Goal: Transaction & Acquisition: Purchase product/service

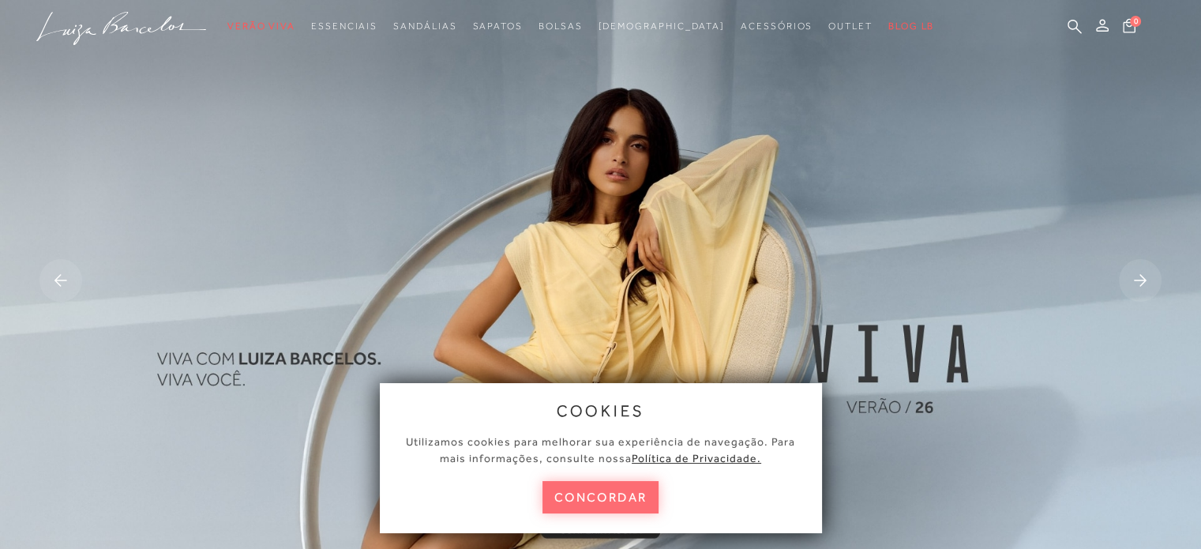
click at [616, 490] on button "concordar" at bounding box center [601, 497] width 117 height 32
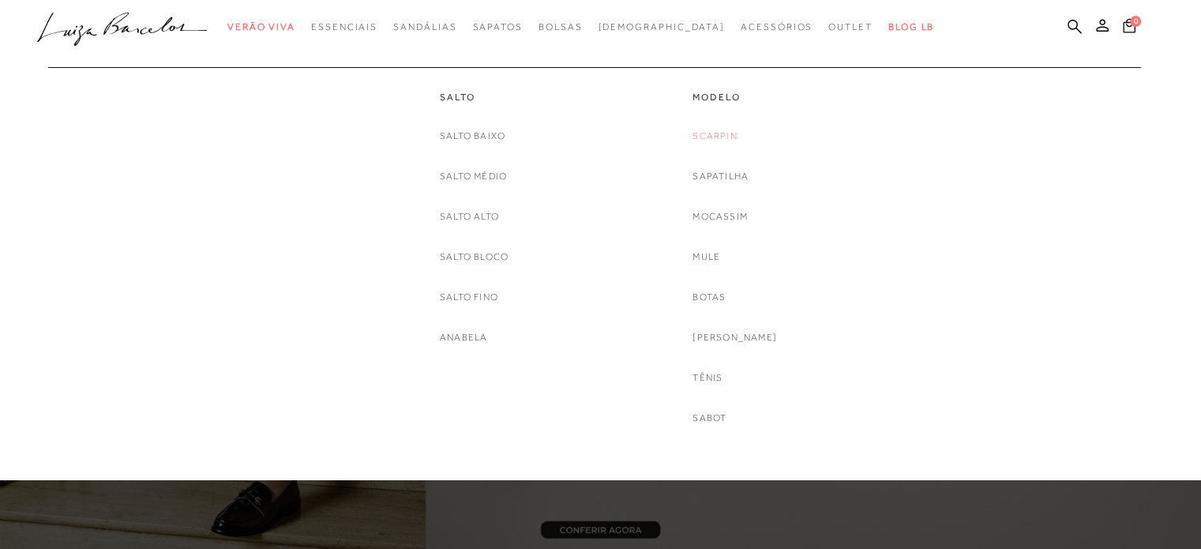
click at [732, 140] on link "Scarpin" at bounding box center [715, 136] width 44 height 17
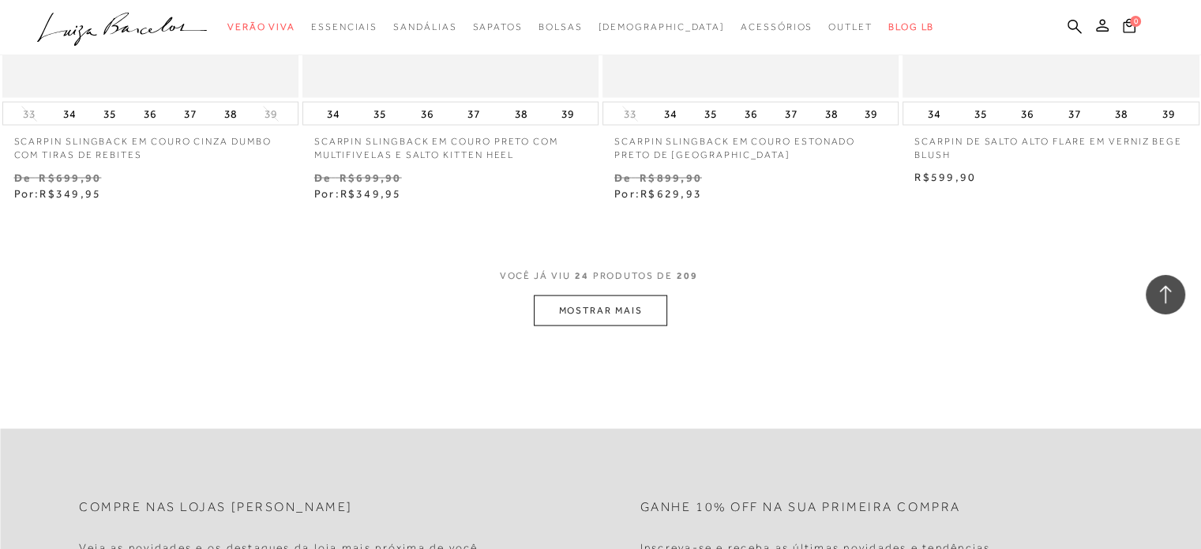
scroll to position [3210, 0]
click at [611, 292] on button "MOSTRAR MAIS" at bounding box center [600, 307] width 133 height 31
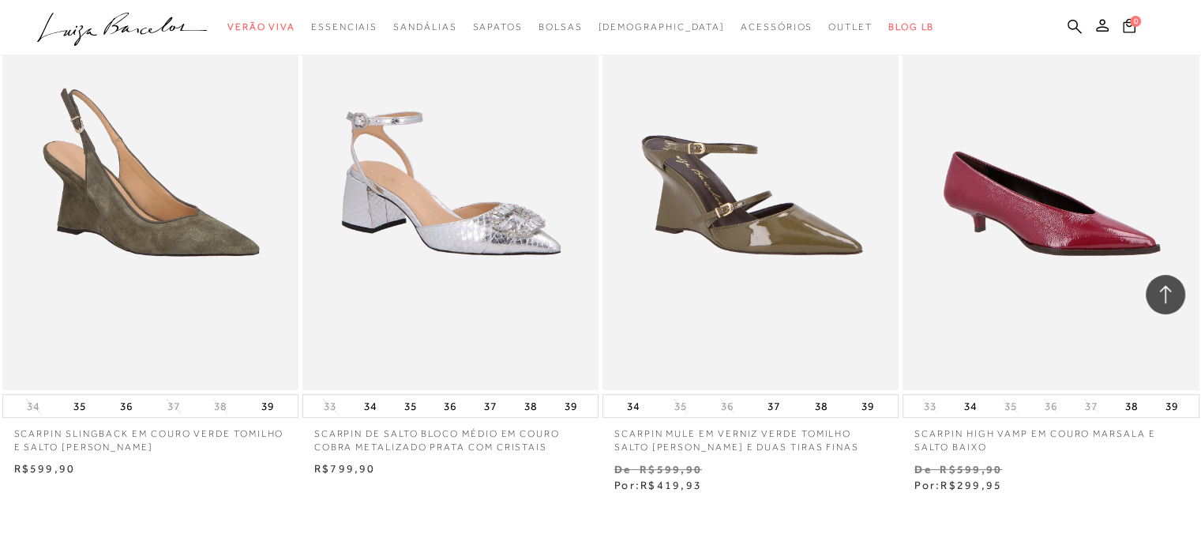
scroll to position [6544, 0]
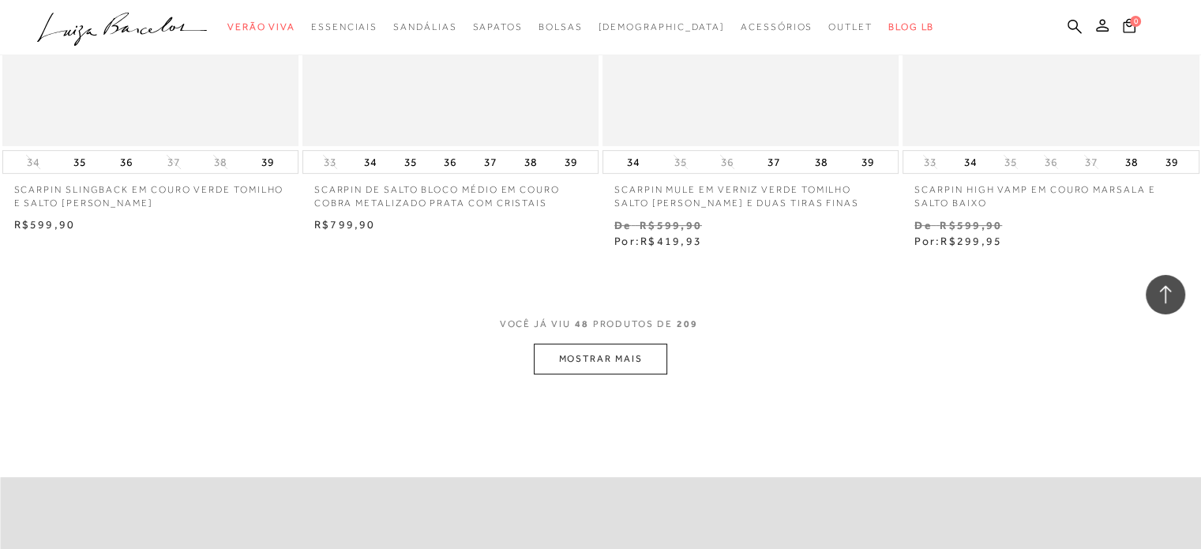
click at [626, 347] on button "MOSTRAR MAIS" at bounding box center [600, 359] width 133 height 31
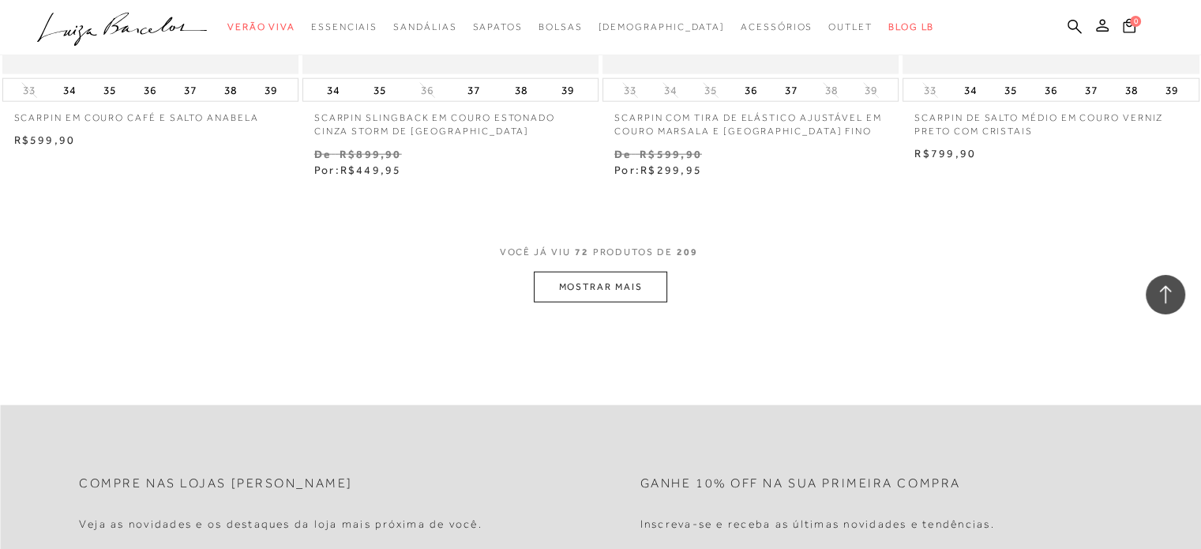
scroll to position [10015, 0]
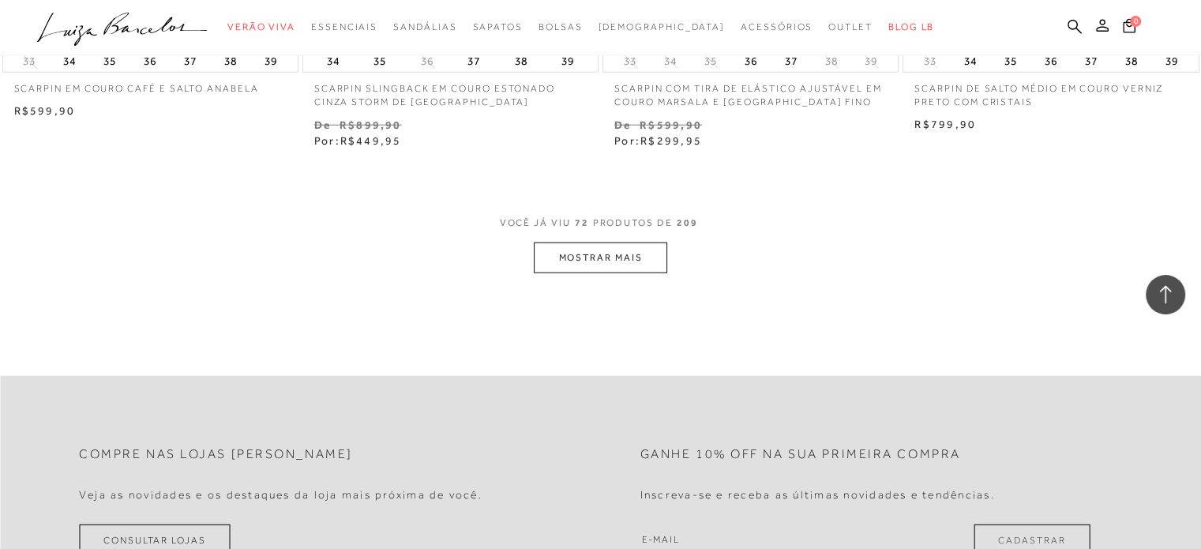
click at [628, 253] on button "MOSTRAR MAIS" at bounding box center [600, 258] width 133 height 31
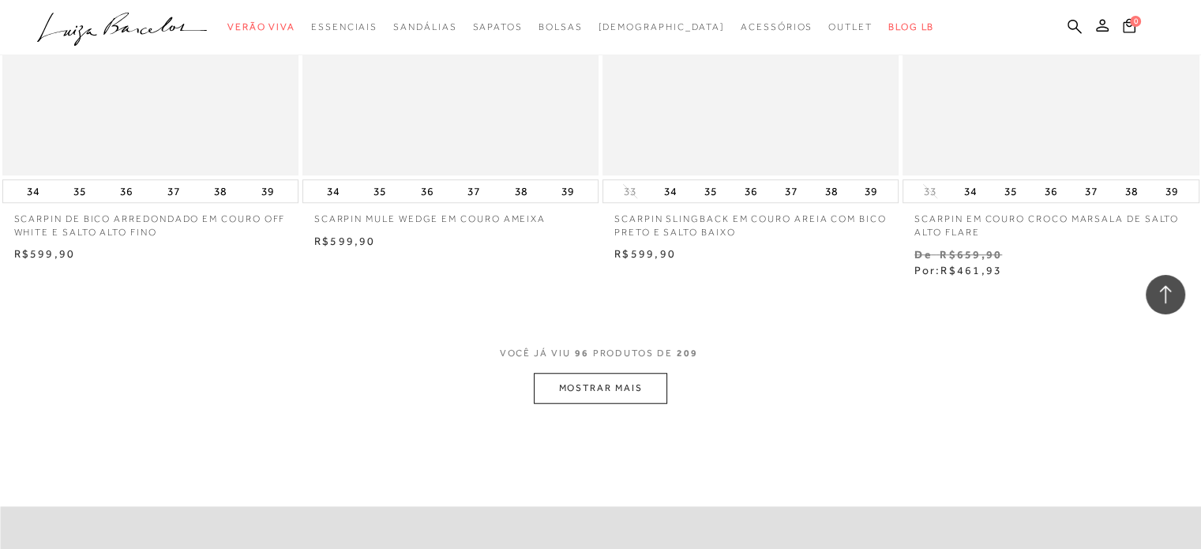
scroll to position [13384, 0]
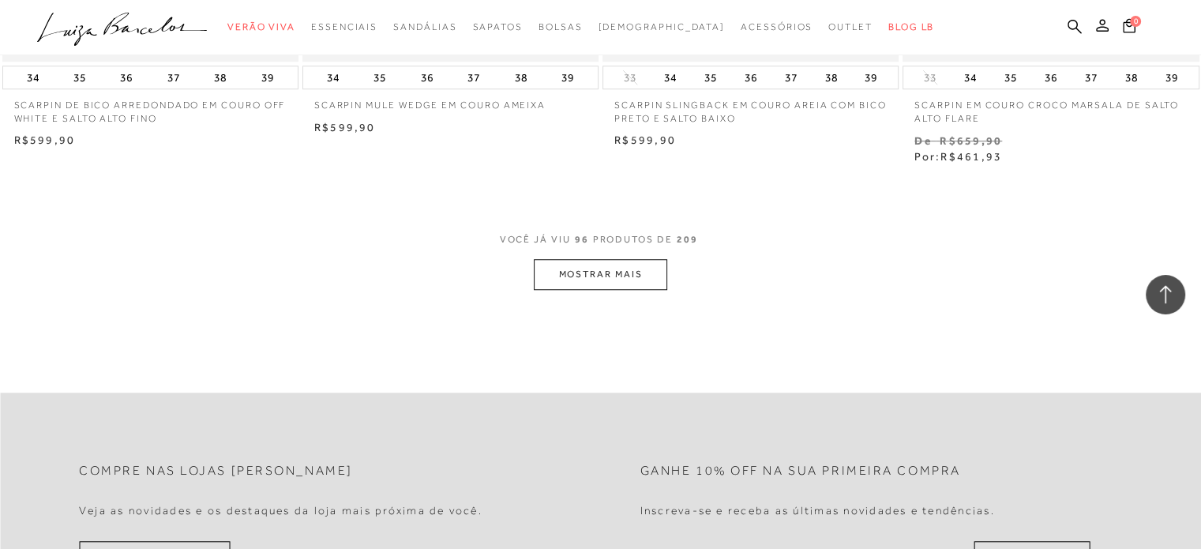
click at [654, 259] on button "MOSTRAR MAIS" at bounding box center [600, 274] width 133 height 31
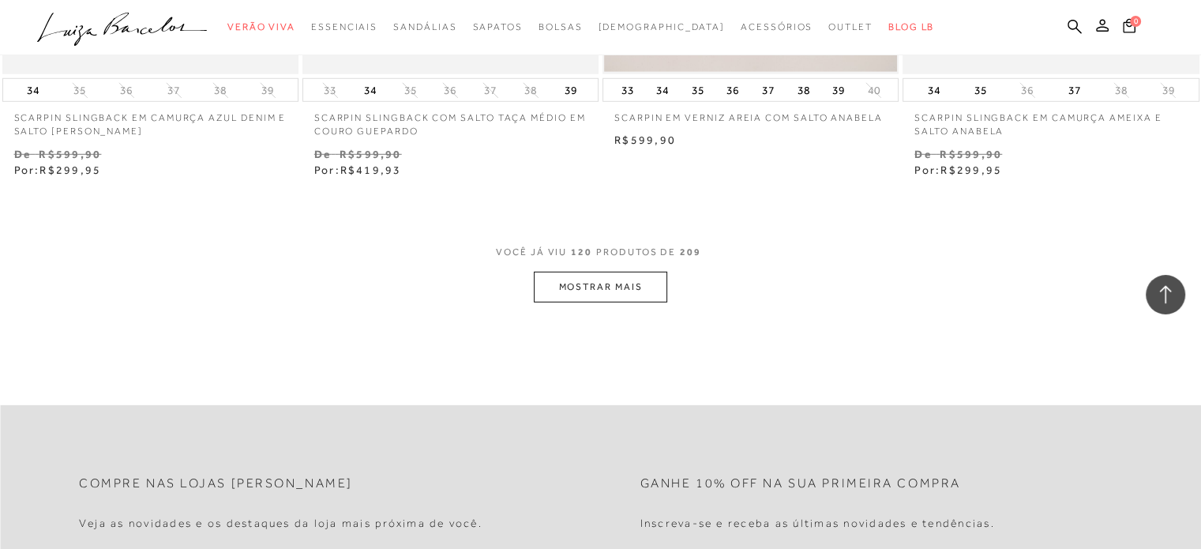
scroll to position [16753, 0]
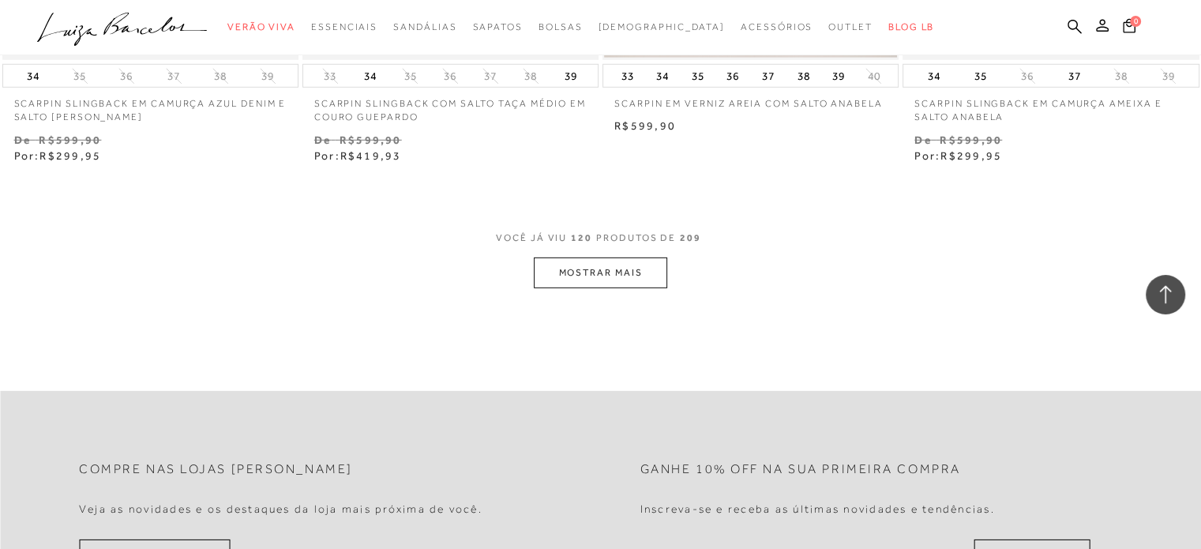
click at [618, 261] on button "MOSTRAR MAIS" at bounding box center [600, 273] width 133 height 31
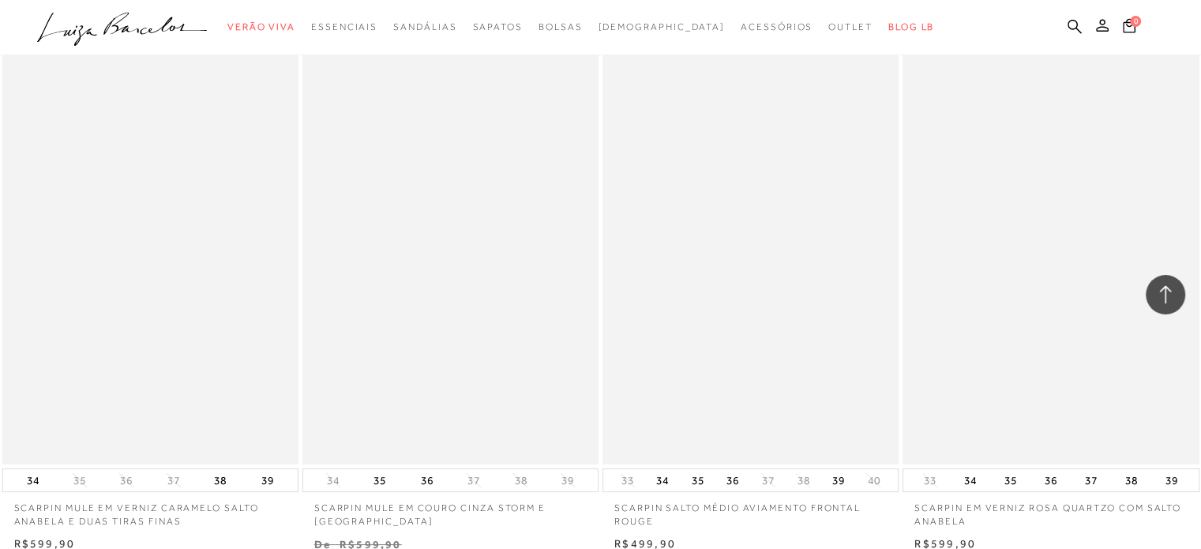
scroll to position [18057, 0]
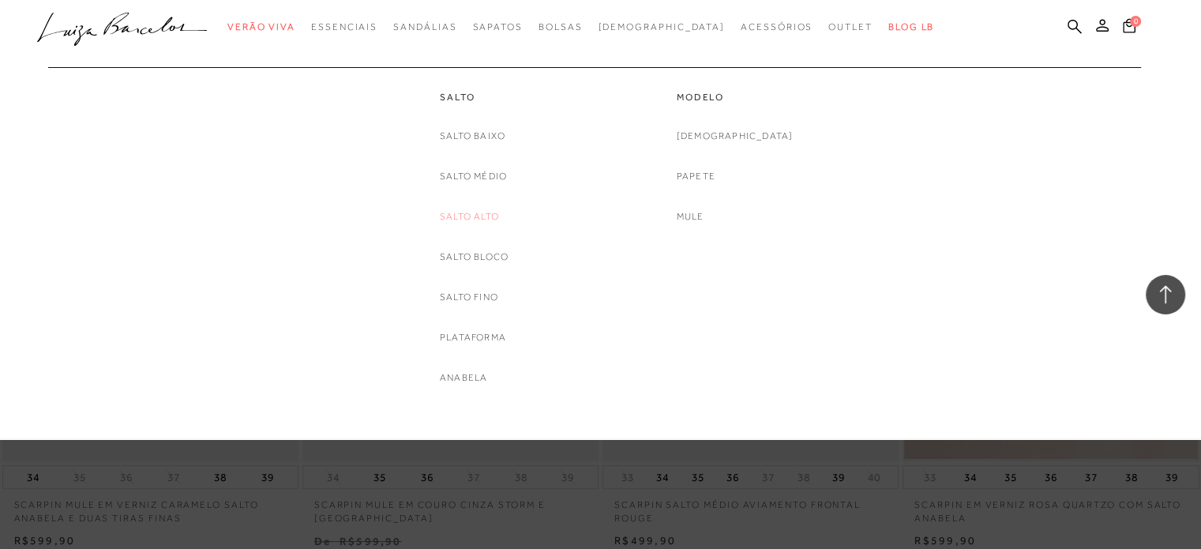
click at [472, 212] on link "Salto Alto" at bounding box center [469, 217] width 59 height 17
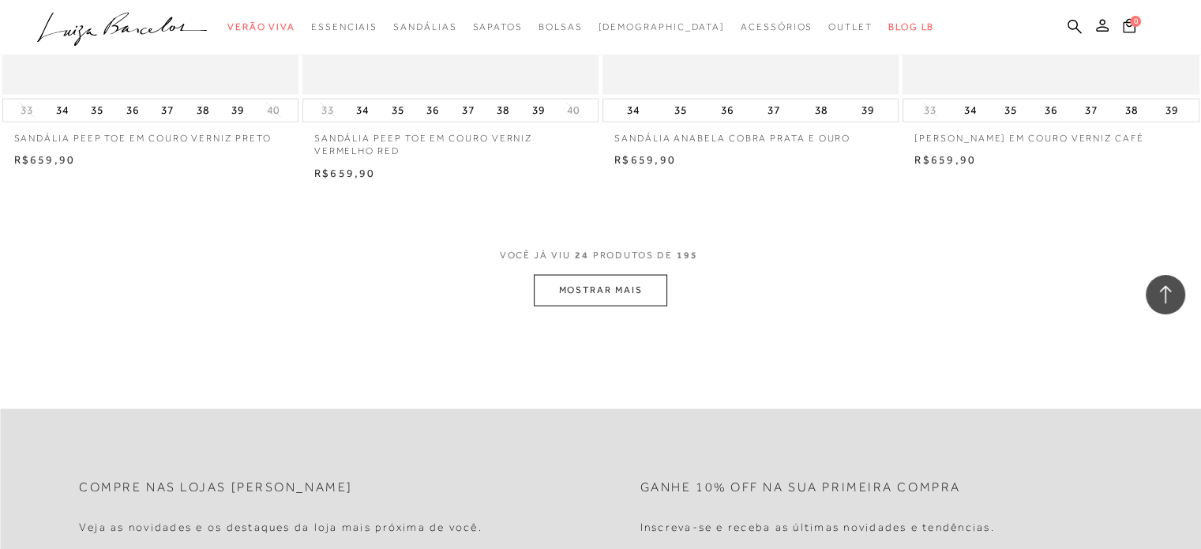
scroll to position [3199, 0]
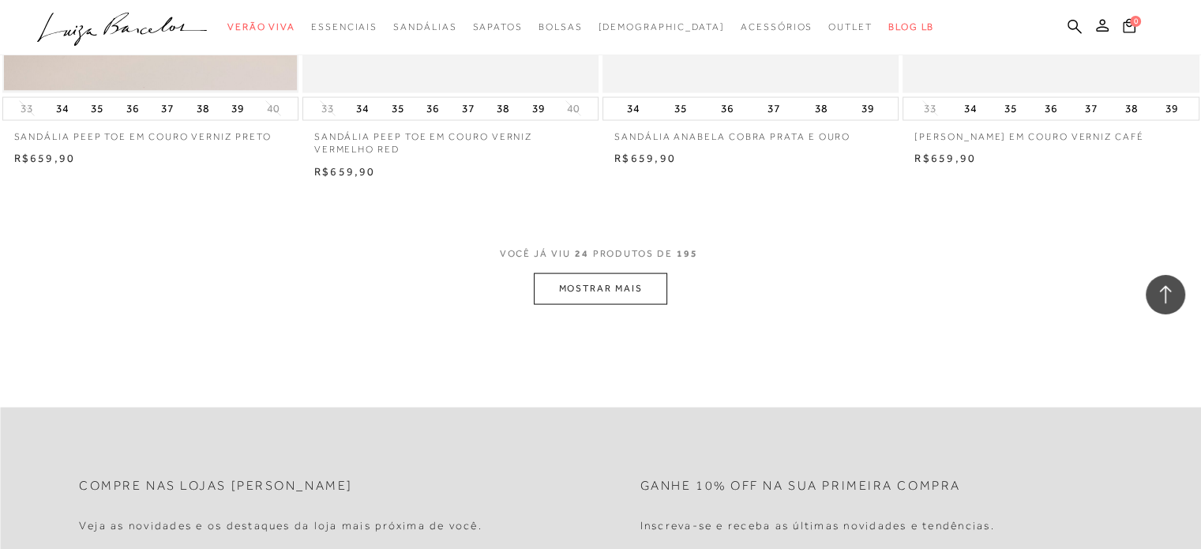
click at [650, 291] on button "MOSTRAR MAIS" at bounding box center [600, 288] width 133 height 31
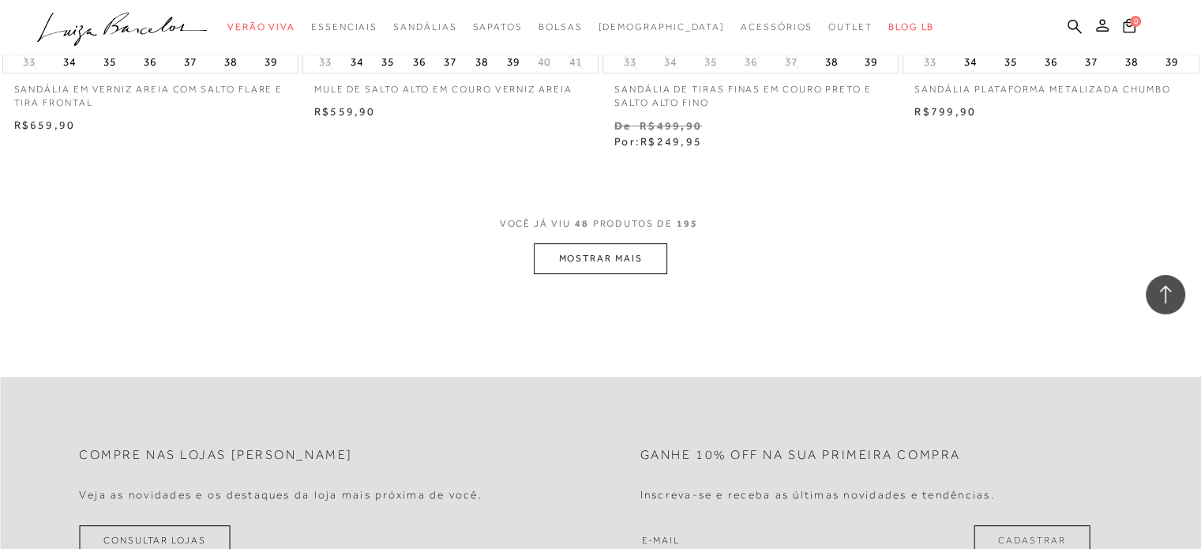
scroll to position [6533, 0]
click at [607, 256] on button "MOSTRAR MAIS" at bounding box center [600, 257] width 133 height 31
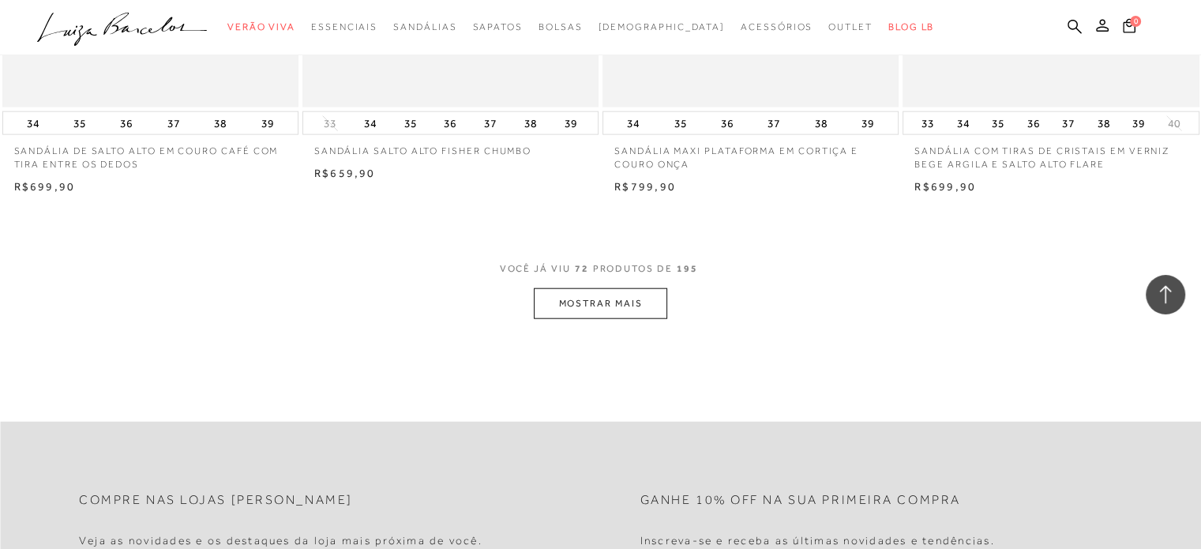
scroll to position [9806, 0]
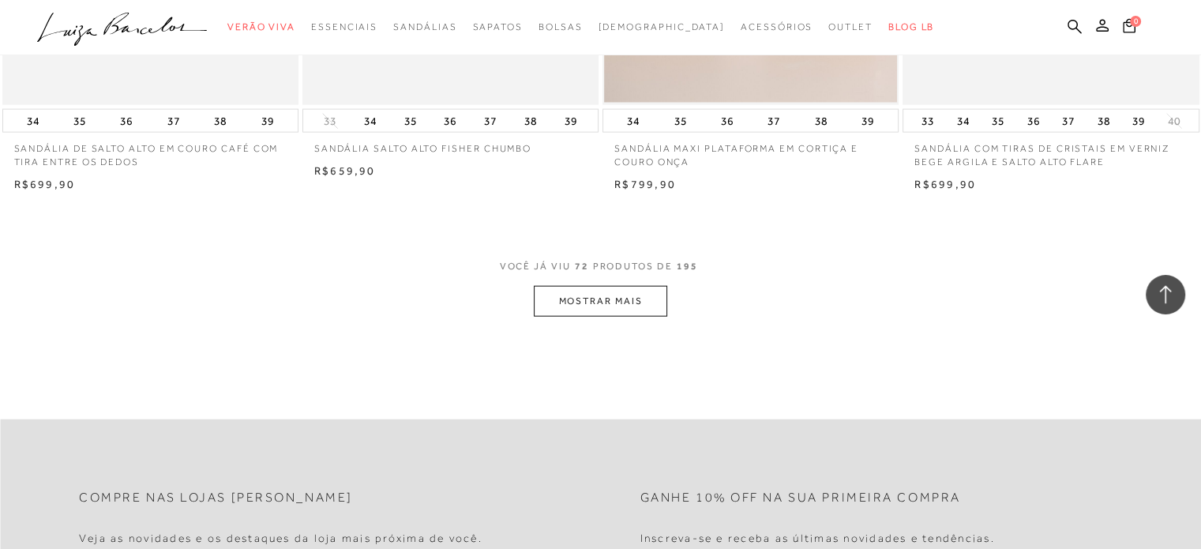
click at [641, 307] on button "MOSTRAR MAIS" at bounding box center [600, 301] width 133 height 31
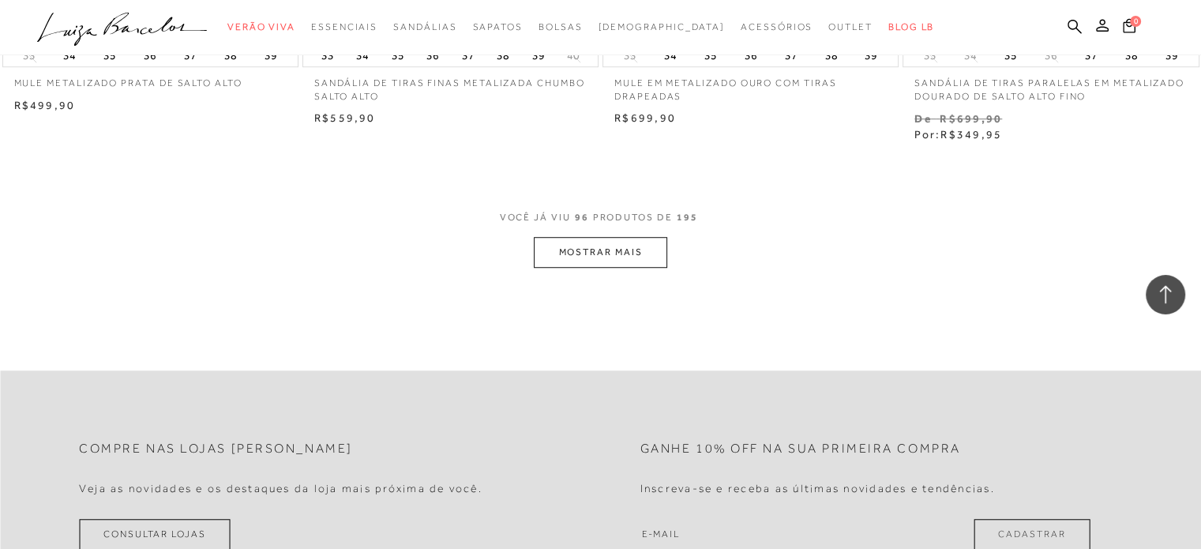
scroll to position [12960, 0]
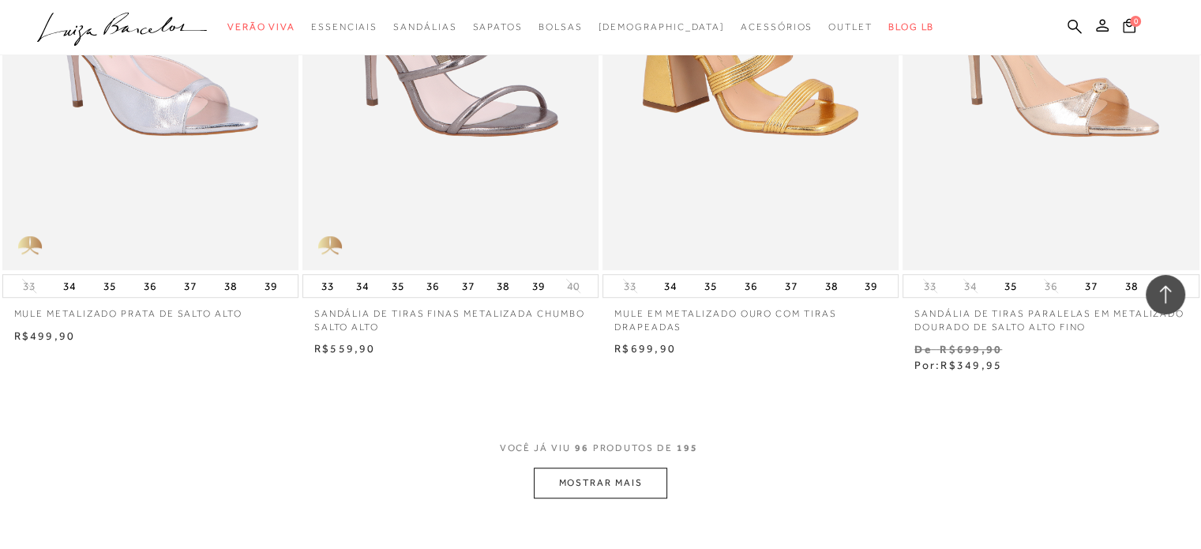
click at [651, 485] on button "MOSTRAR MAIS" at bounding box center [600, 483] width 133 height 31
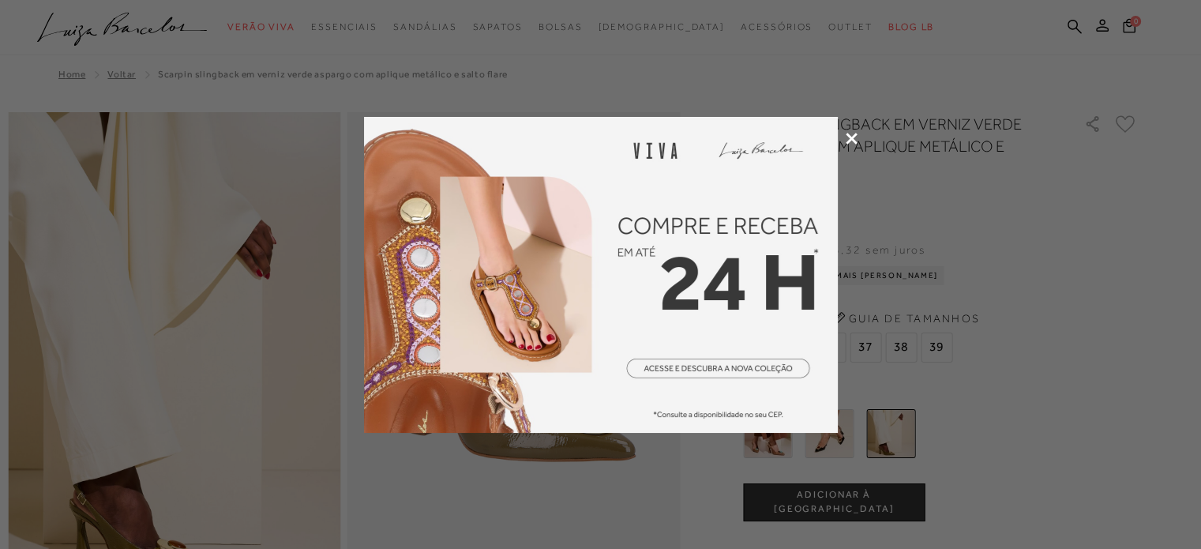
click at [853, 135] on icon at bounding box center [852, 139] width 12 height 12
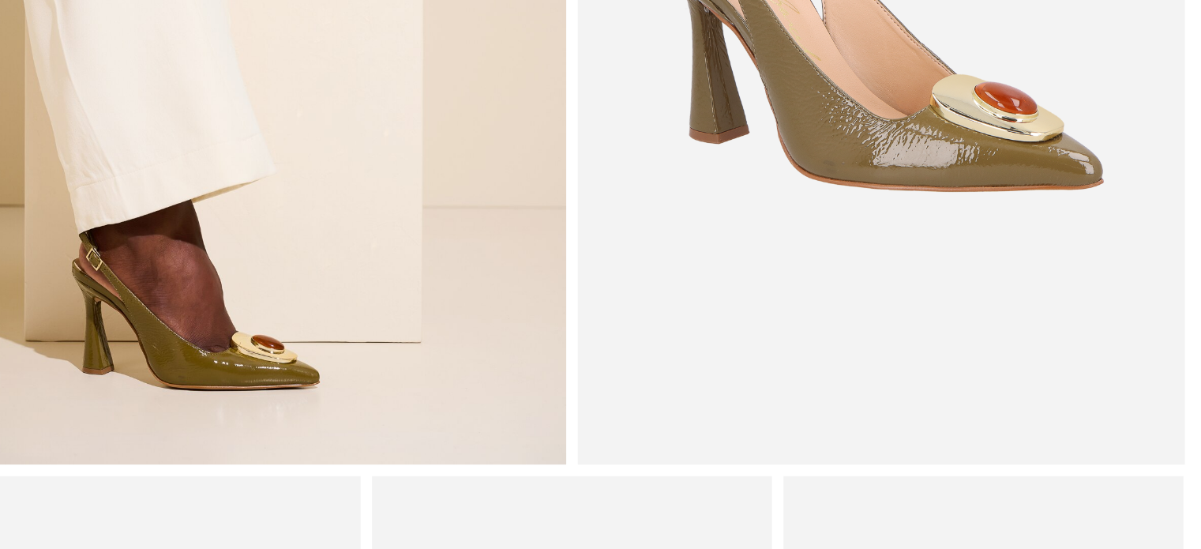
scroll to position [199, 0]
